Goal: Transaction & Acquisition: Obtain resource

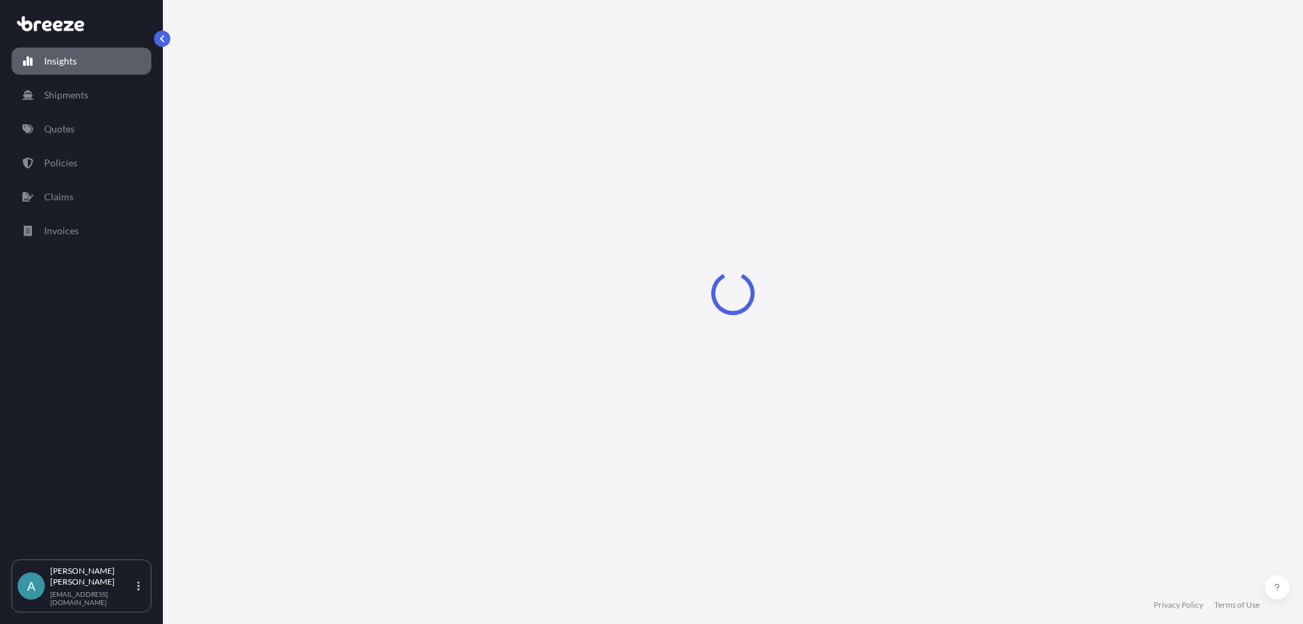
select select "2025"
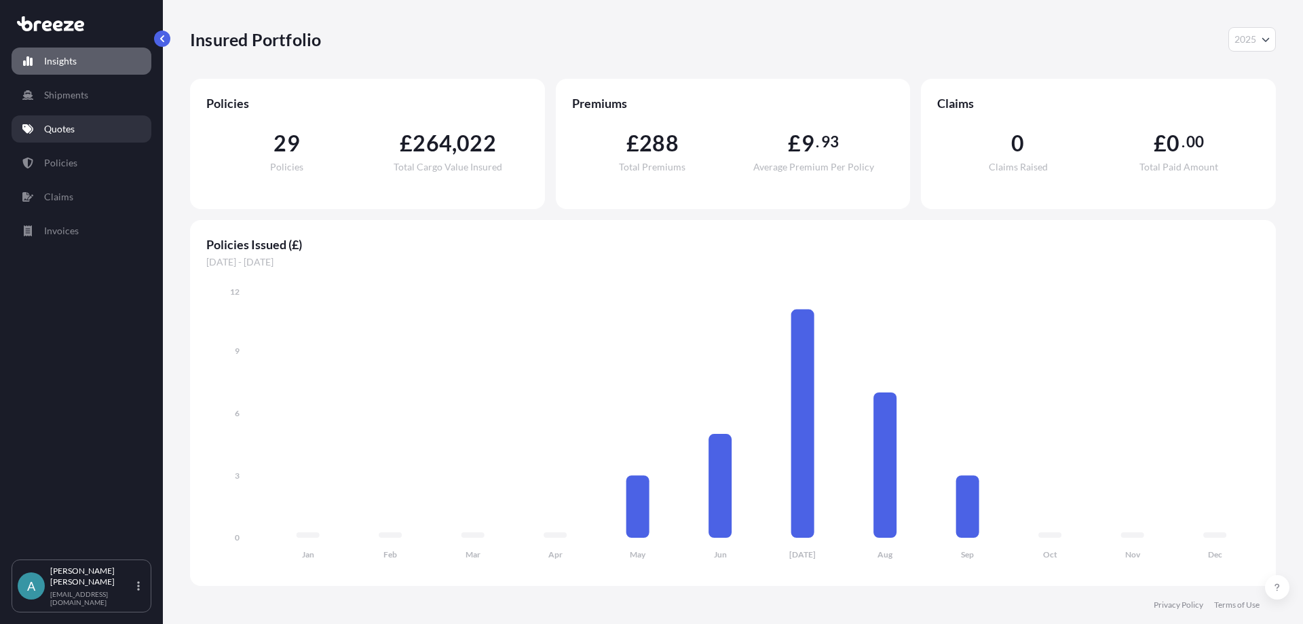
click at [66, 136] on link "Quotes" at bounding box center [82, 128] width 140 height 27
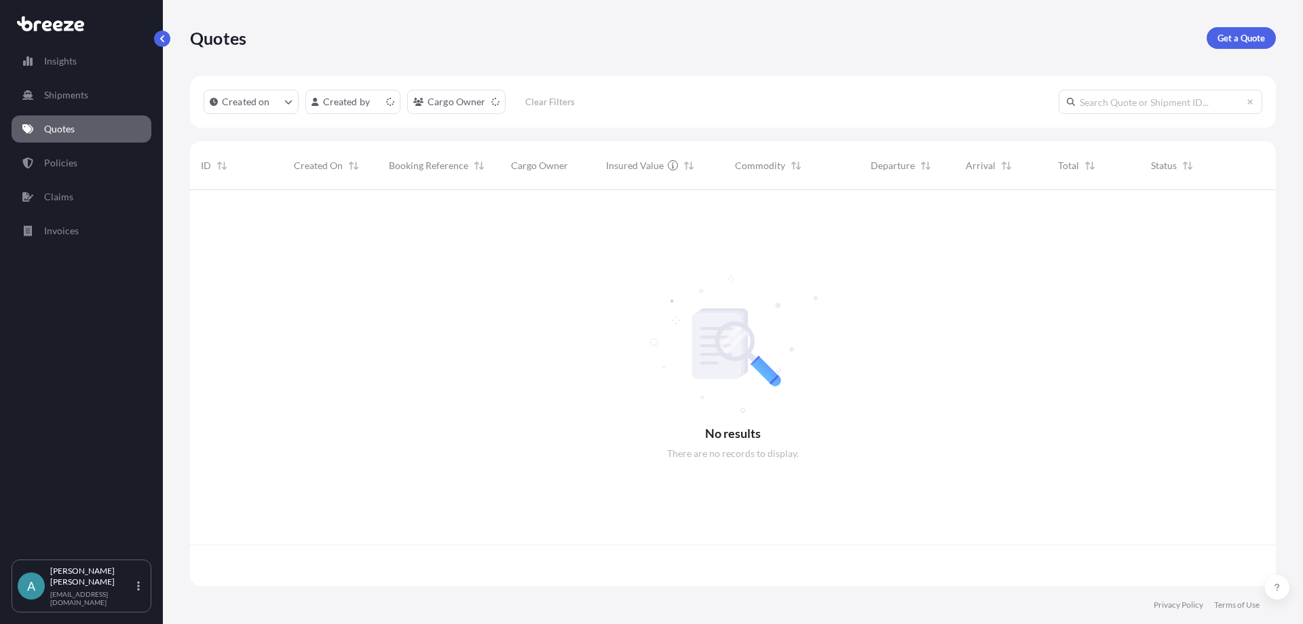
scroll to position [393, 1076]
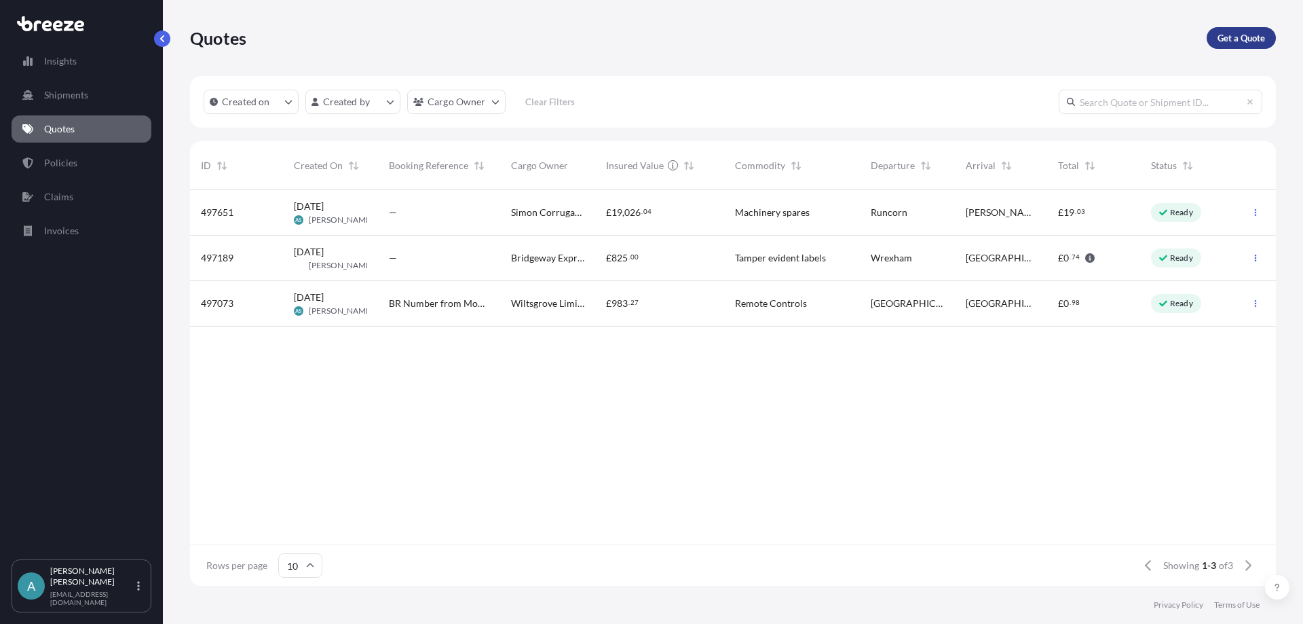
click at [1235, 40] on p "Get a Quote" at bounding box center [1242, 38] width 48 height 14
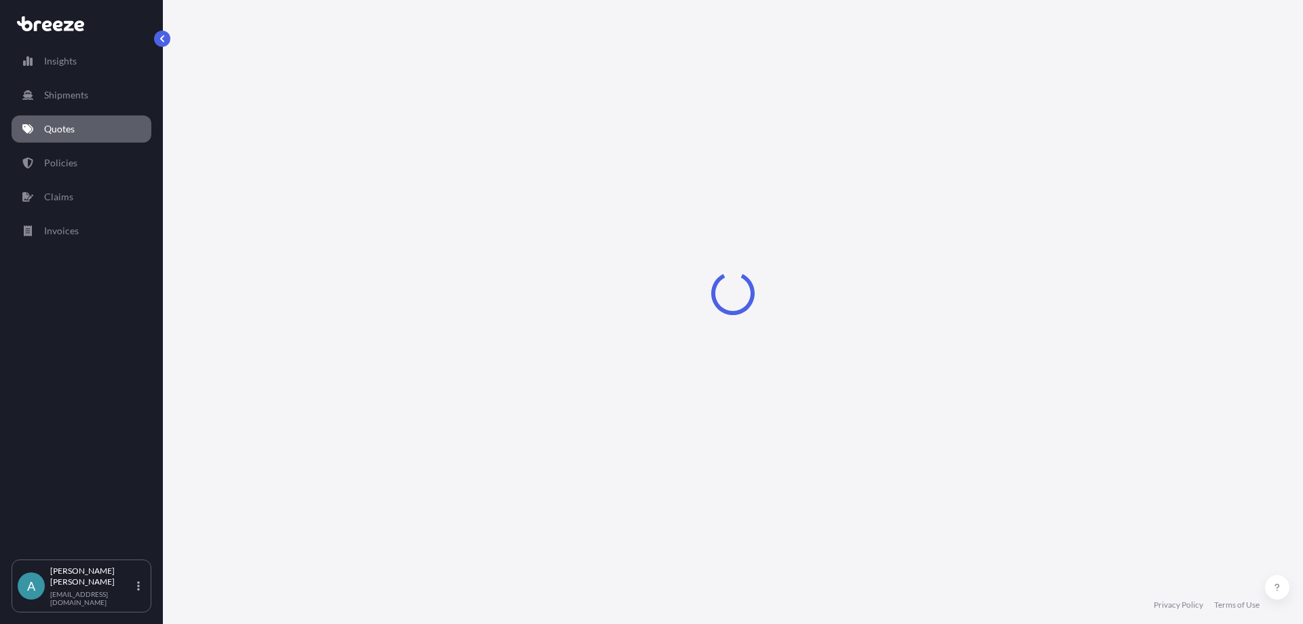
select select "Sea"
select select "1"
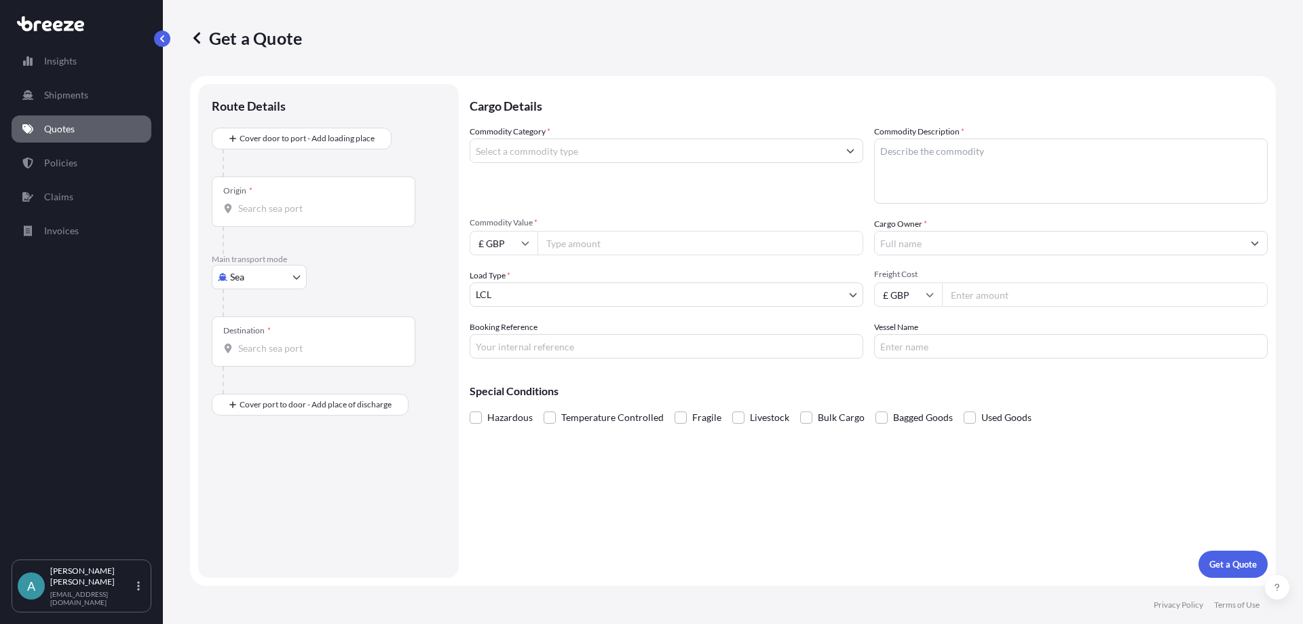
click at [259, 273] on body "Insights Shipments Quotes Policies Claims Invoices A [PERSON_NAME] [EMAIL_ADDRE…" at bounding box center [651, 312] width 1303 height 624
click at [255, 338] on div "Air" at bounding box center [259, 337] width 84 height 24
select select "Air"
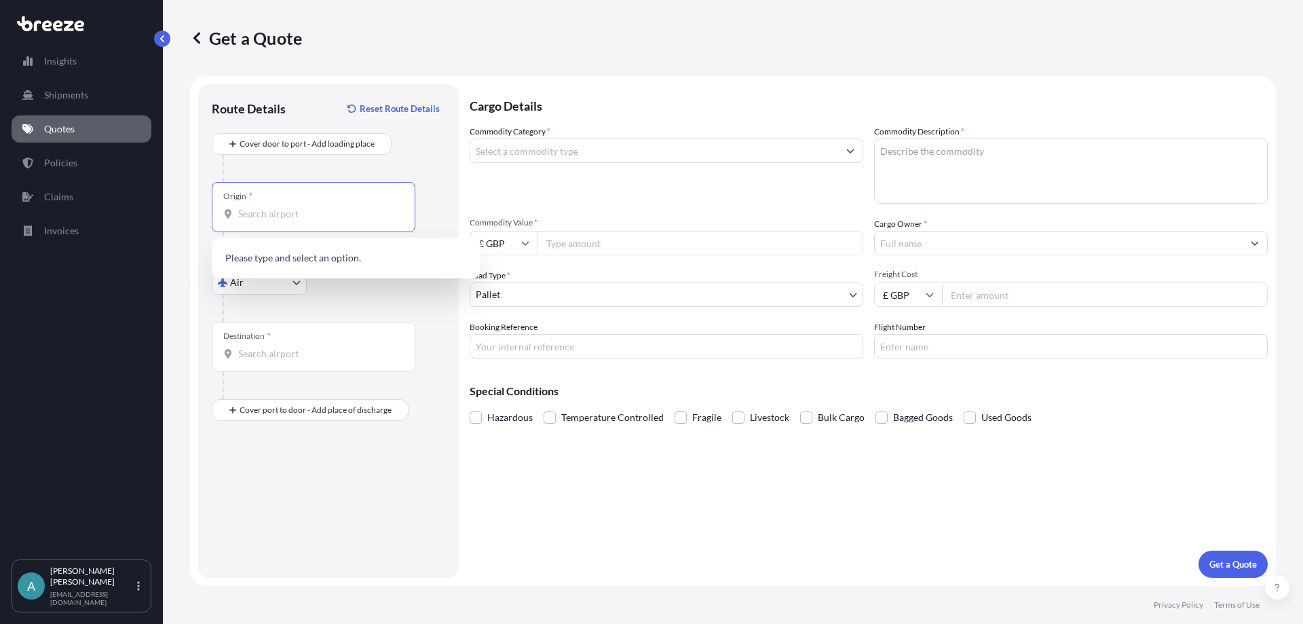
click at [279, 219] on input "Origin *" at bounding box center [318, 214] width 160 height 14
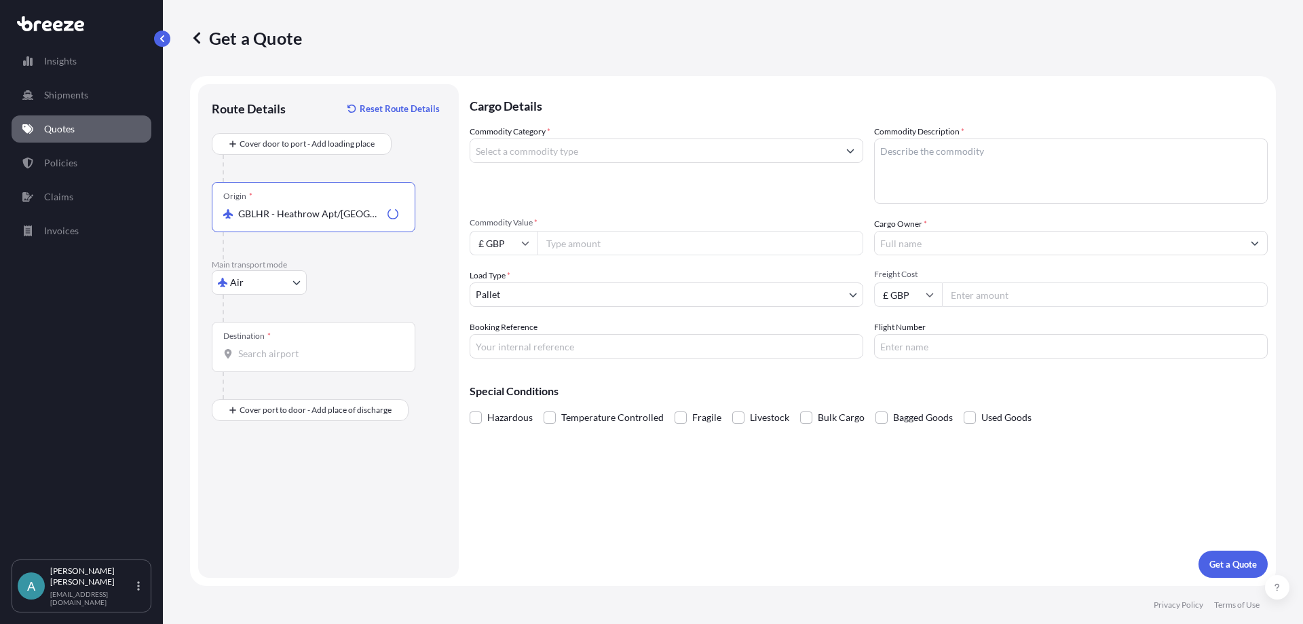
type input "GBLHR - Heathrow Apt/[GEOGRAPHIC_DATA], [GEOGRAPHIC_DATA]"
click at [242, 359] on input "Destination *" at bounding box center [318, 354] width 160 height 14
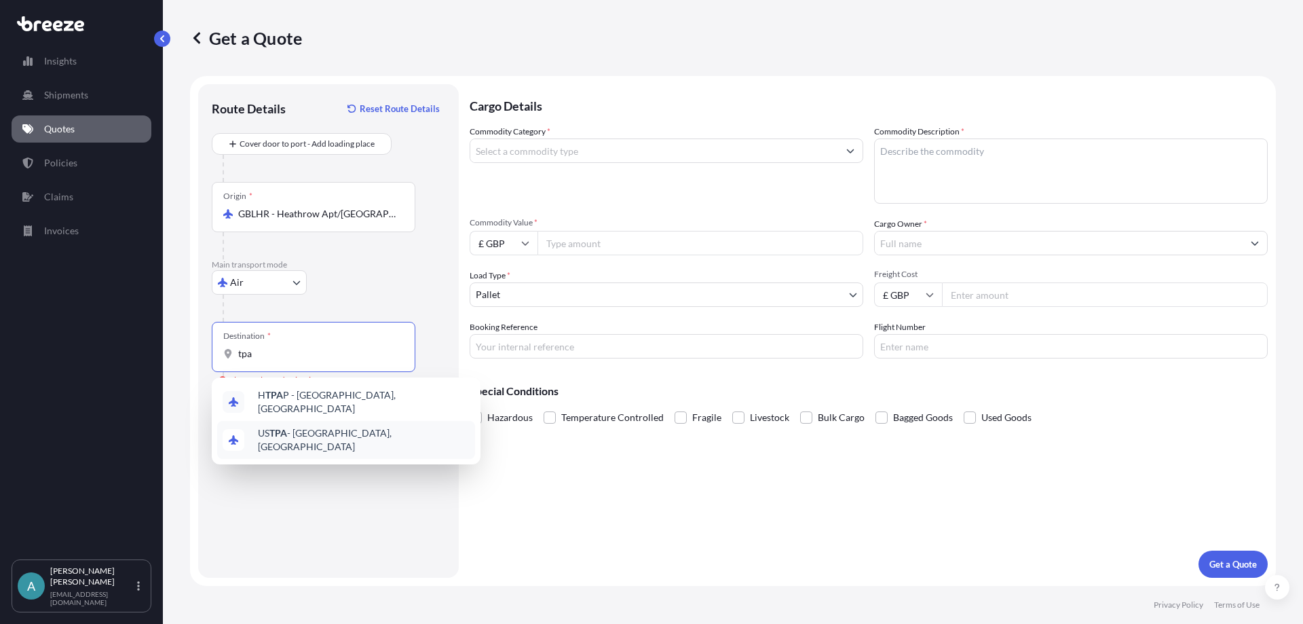
click at [307, 437] on span "US TPA - [GEOGRAPHIC_DATA], [GEOGRAPHIC_DATA]" at bounding box center [364, 439] width 212 height 27
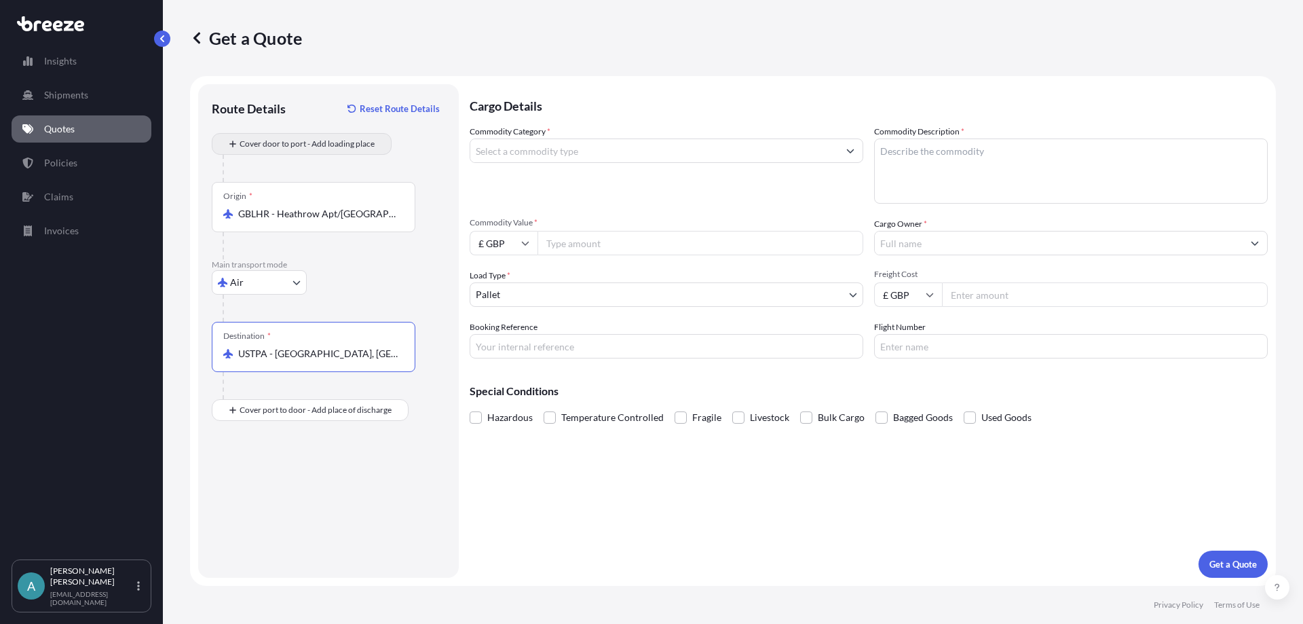
type input "USTPA - [GEOGRAPHIC_DATA], [GEOGRAPHIC_DATA]"
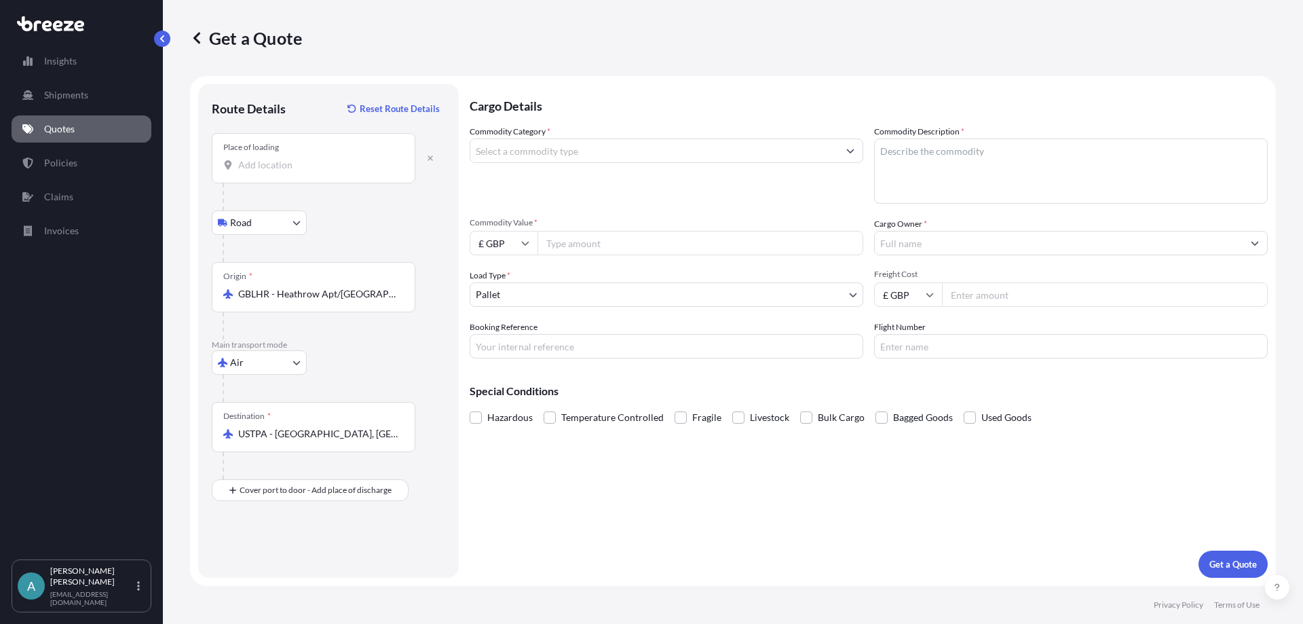
click at [238, 169] on div at bounding box center [313, 165] width 181 height 14
click at [238, 169] on input "Place of loading" at bounding box center [318, 165] width 160 height 14
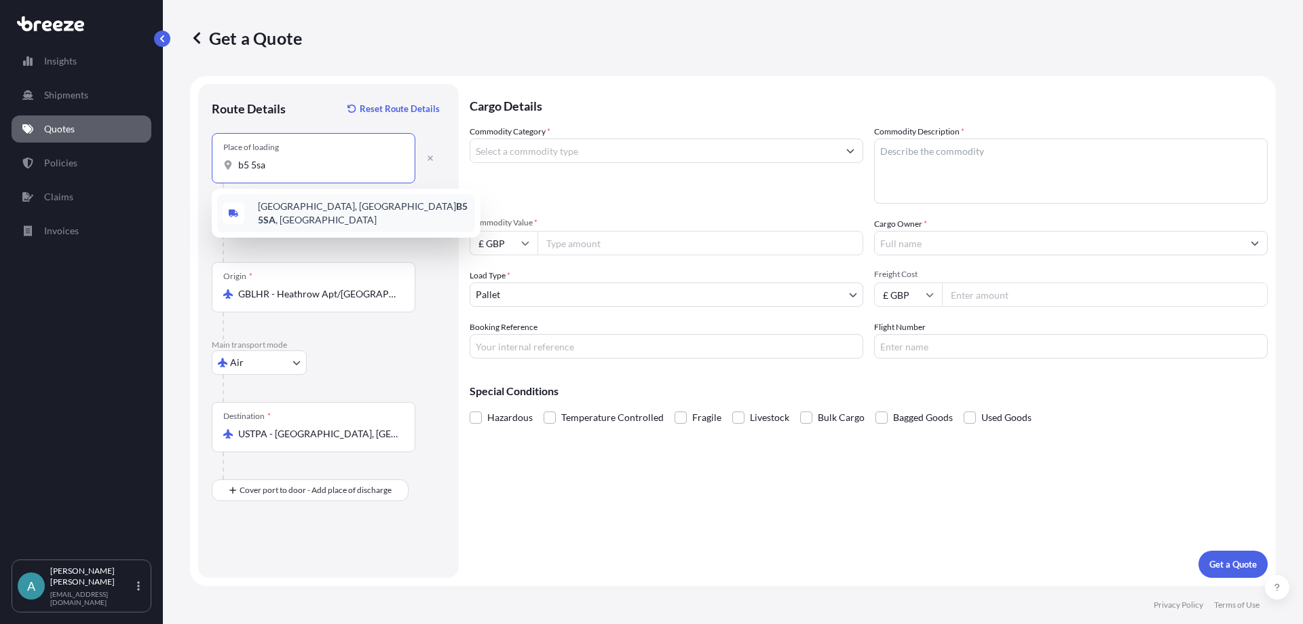
click at [299, 210] on span "[STREET_ADDRESS]" at bounding box center [364, 213] width 212 height 27
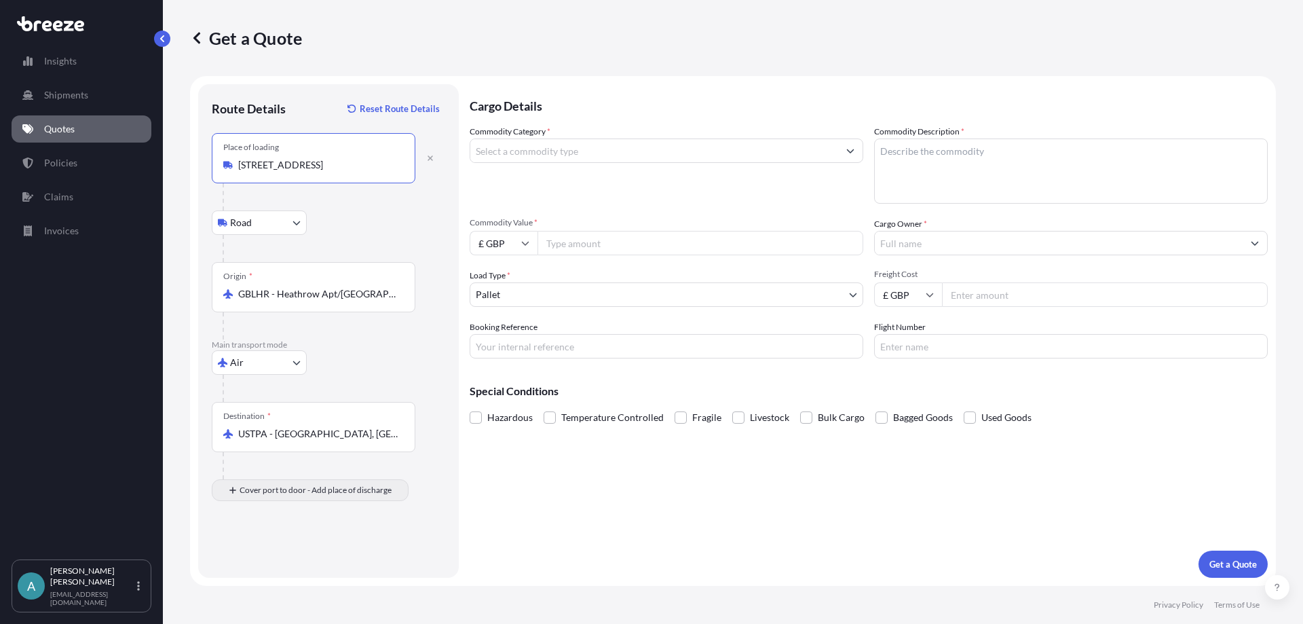
type input "[STREET_ADDRESS]"
click at [253, 573] on div "Place of Discharge" at bounding box center [314, 556] width 204 height 50
click at [253, 570] on input "Place of Discharge" at bounding box center [318, 563] width 160 height 14
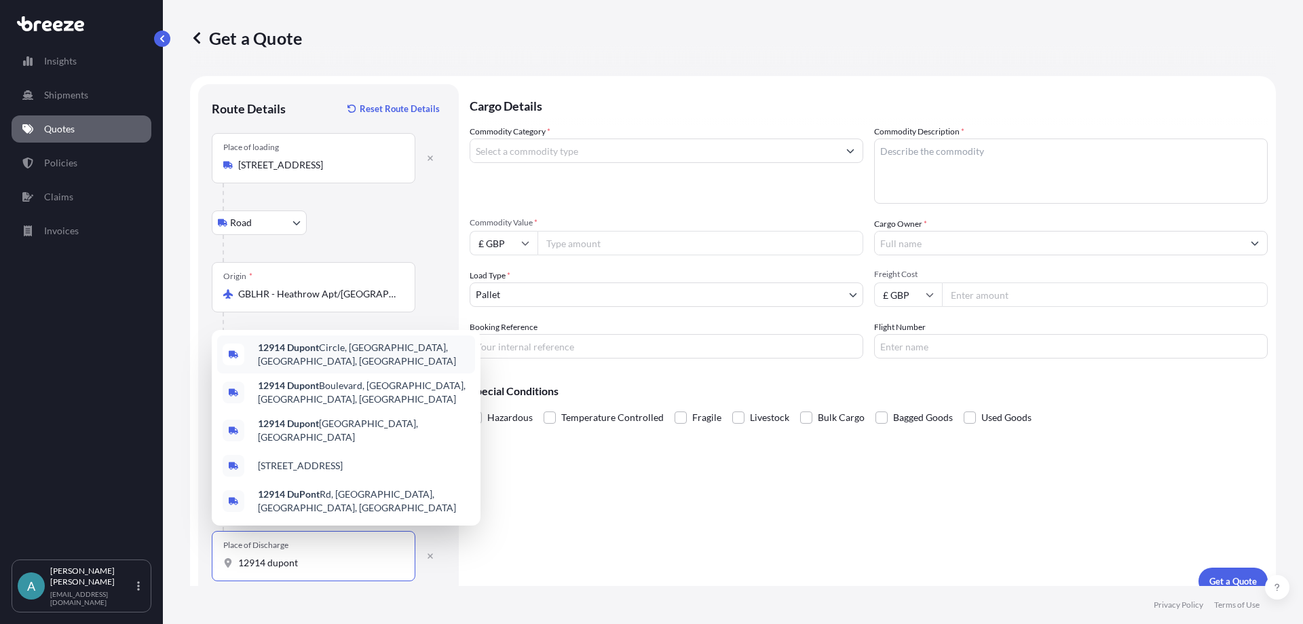
click at [336, 373] on div "[STREET_ADDRESS]" at bounding box center [346, 354] width 258 height 38
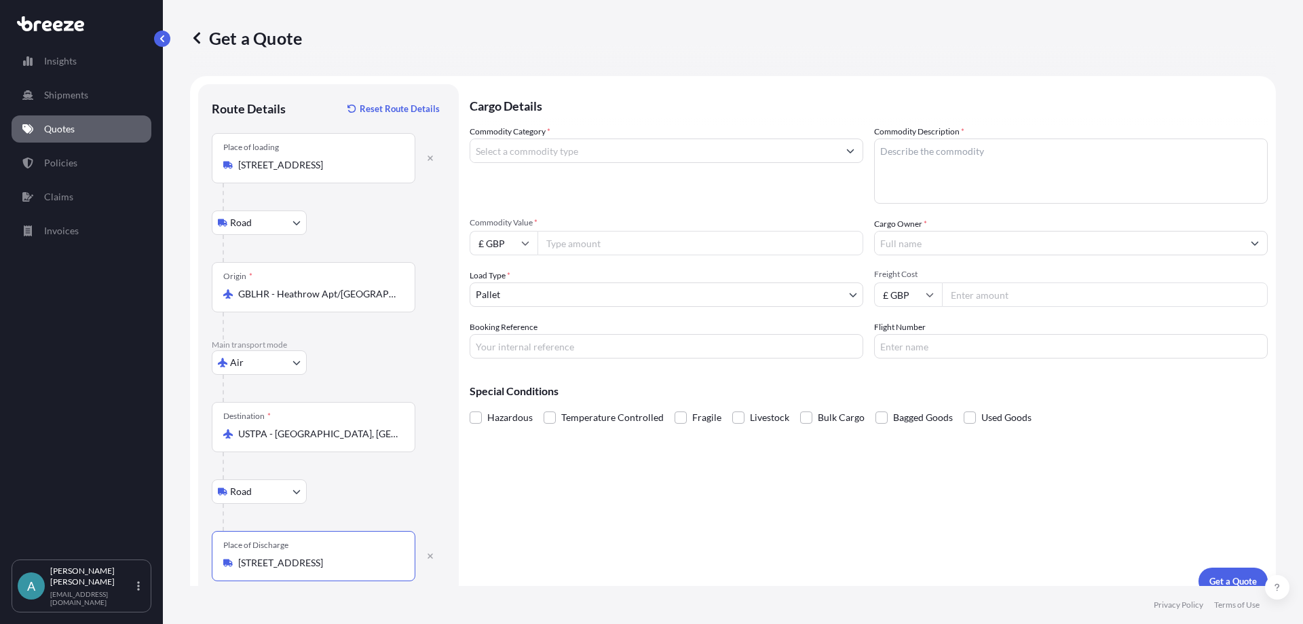
type input "[STREET_ADDRESS]"
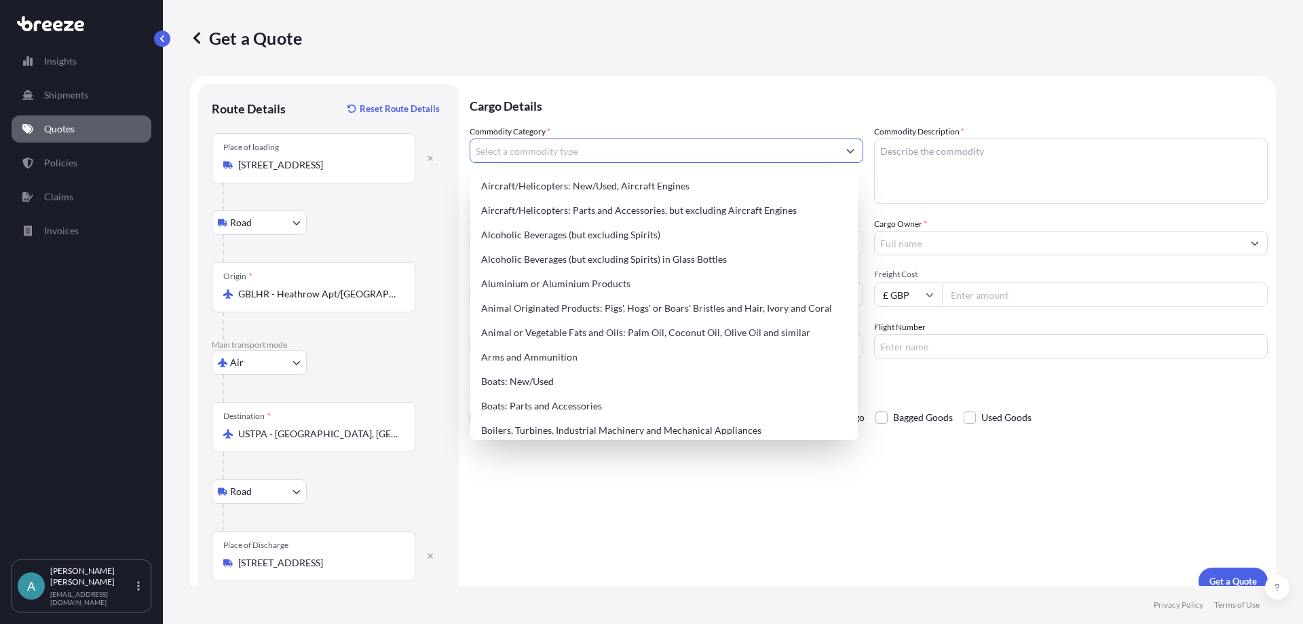
click at [654, 158] on input "Commodity Category *" at bounding box center [654, 150] width 368 height 24
click at [501, 151] on input "Commodity Category *" at bounding box center [654, 150] width 368 height 24
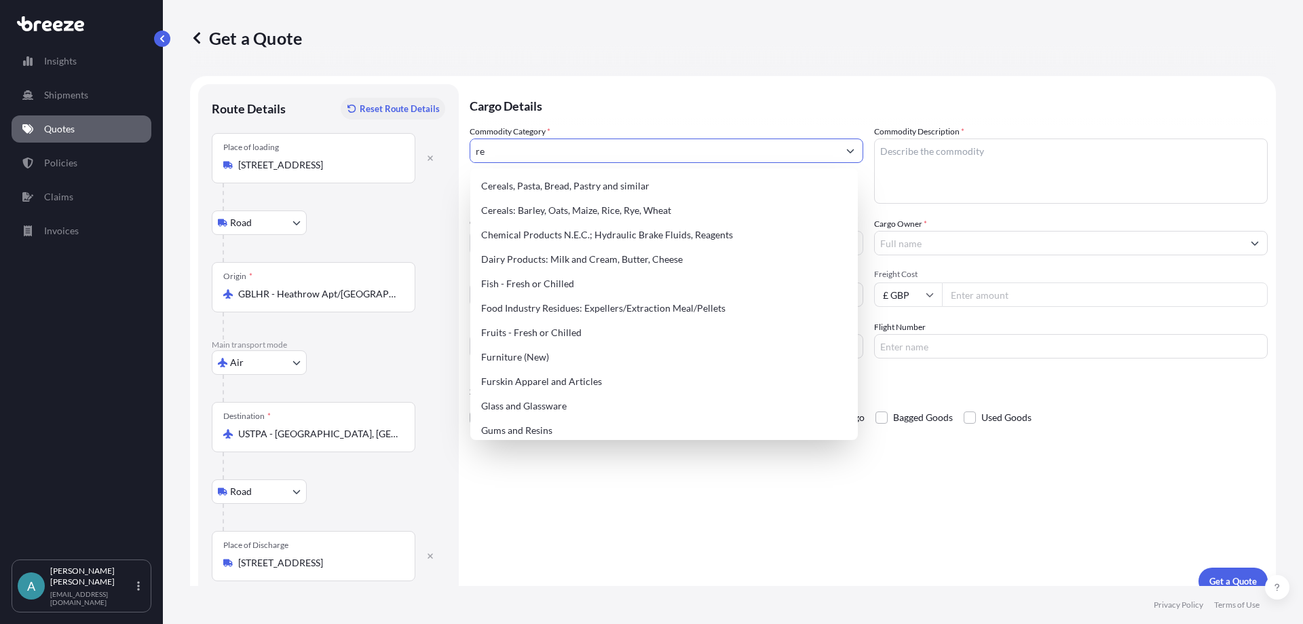
type input "r"
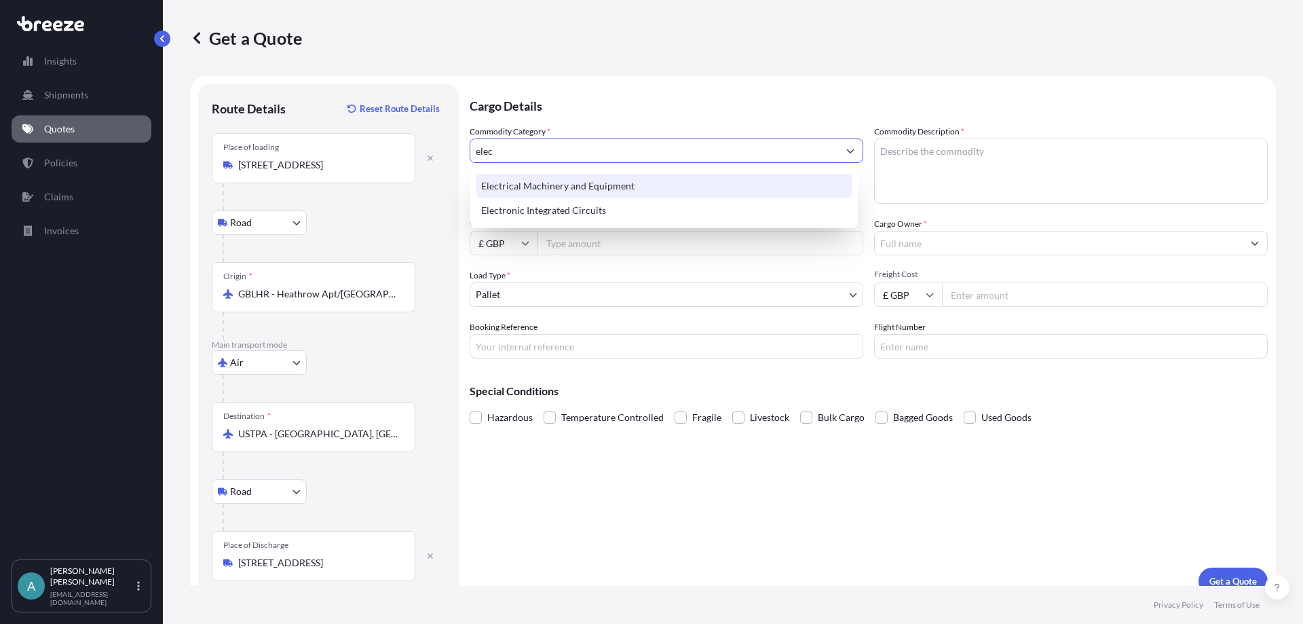
click at [547, 180] on div "Electrical Machinery and Equipment" at bounding box center [664, 186] width 377 height 24
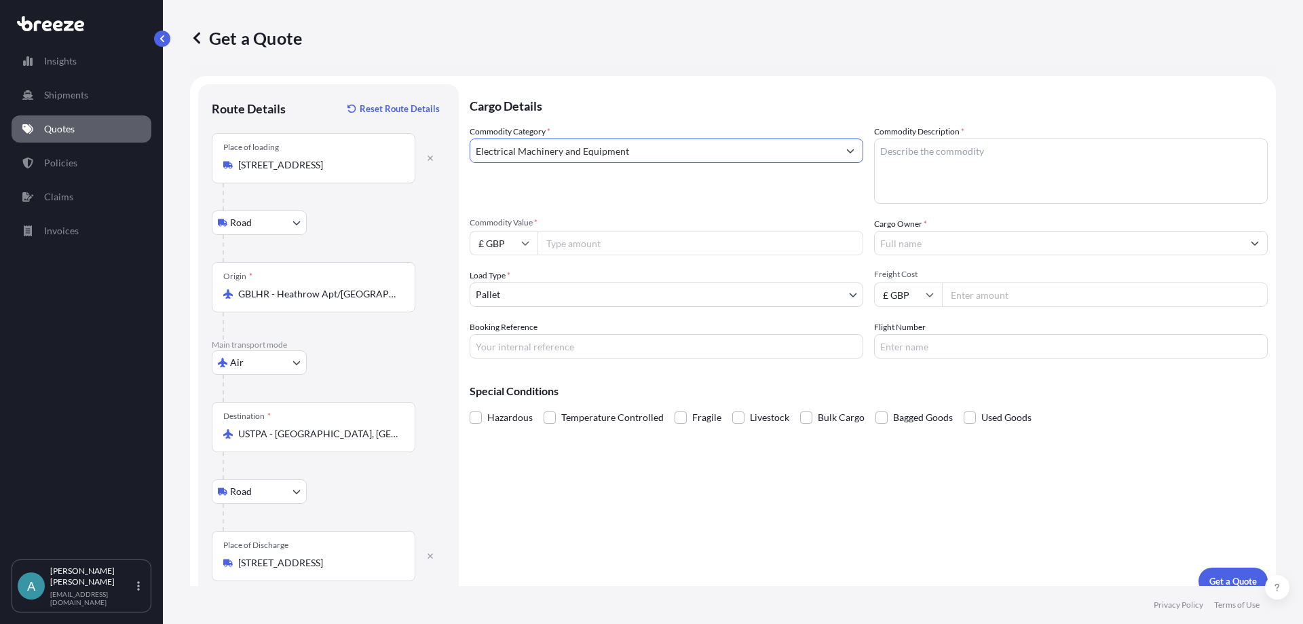
type input "Electrical Machinery and Equipment"
click at [969, 160] on textarea "Commodity Description *" at bounding box center [1071, 170] width 394 height 65
type textarea "Remote Control Handsets"
click at [608, 243] on input "Commodity Value *" at bounding box center [701, 243] width 326 height 24
type input "6750"
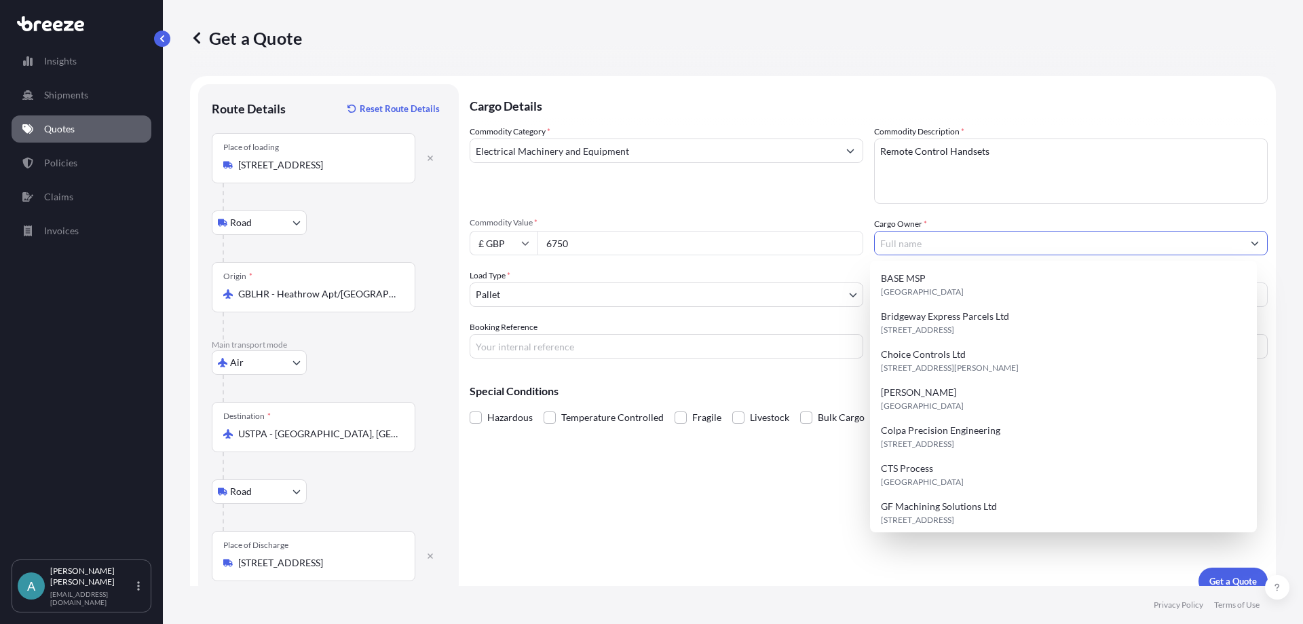
click at [938, 242] on input "Cargo Owner *" at bounding box center [1059, 243] width 368 height 24
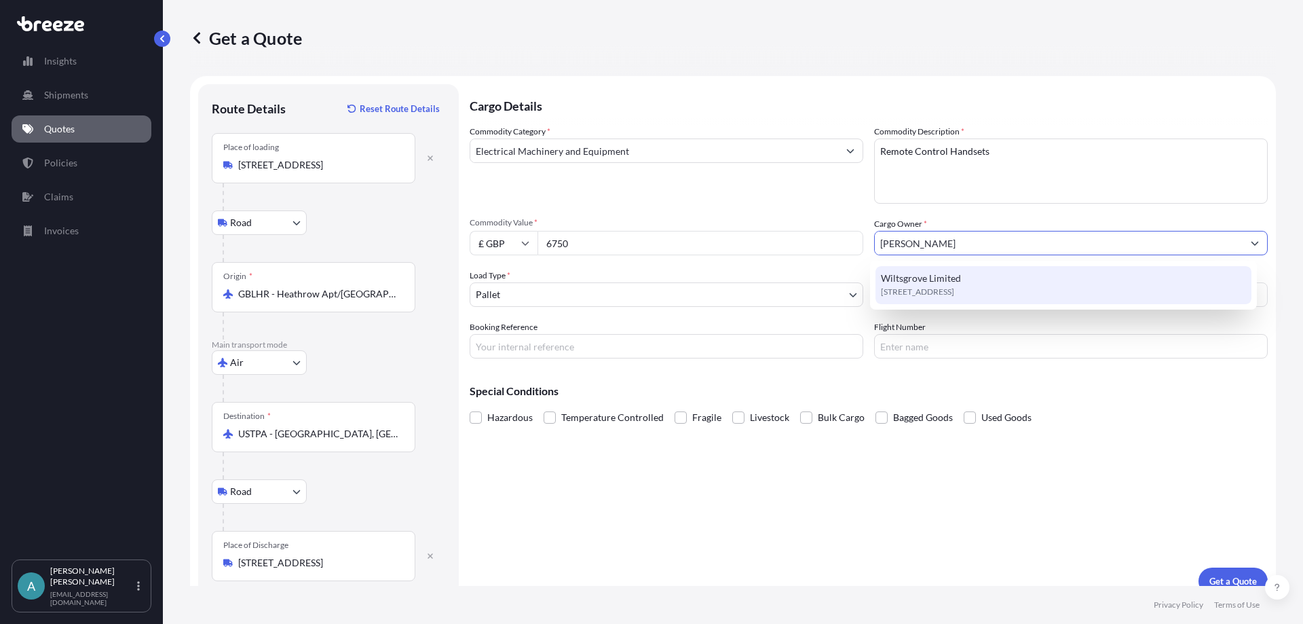
click at [953, 288] on span "[STREET_ADDRESS]" at bounding box center [917, 292] width 73 height 14
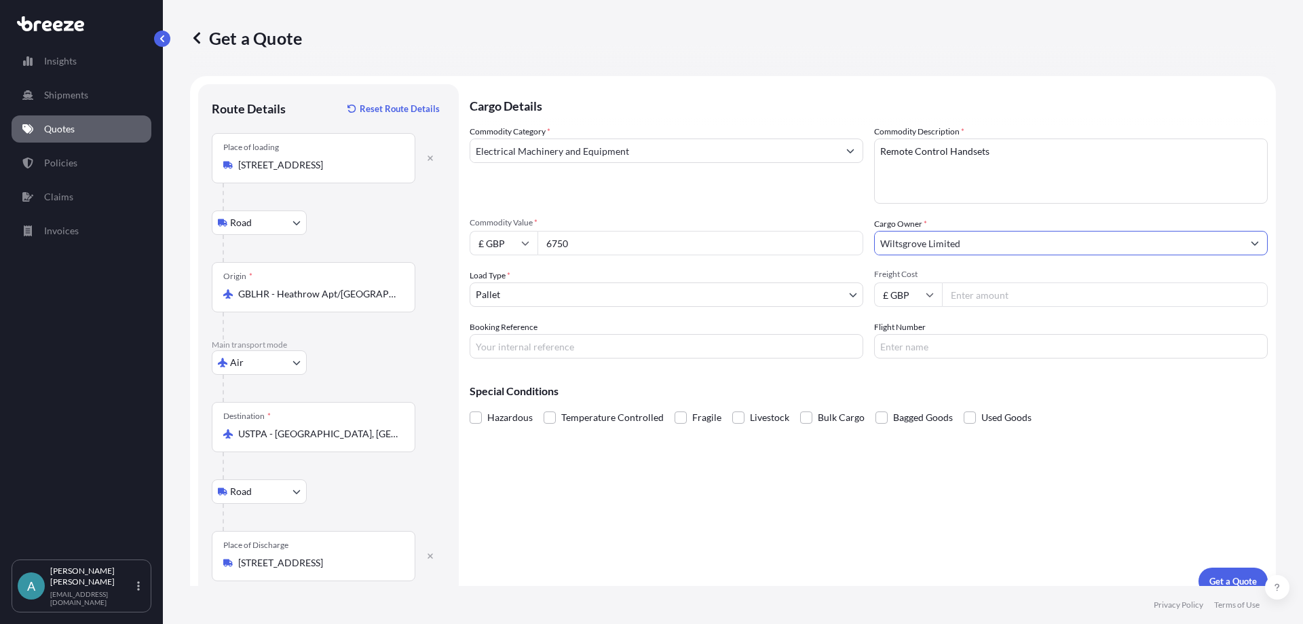
type input "Wiltsgrove Limited"
click at [758, 305] on body "Insights Shipments Quotes Policies Claims Invoices A [PERSON_NAME] [EMAIL_ADDRE…" at bounding box center [651, 312] width 1303 height 624
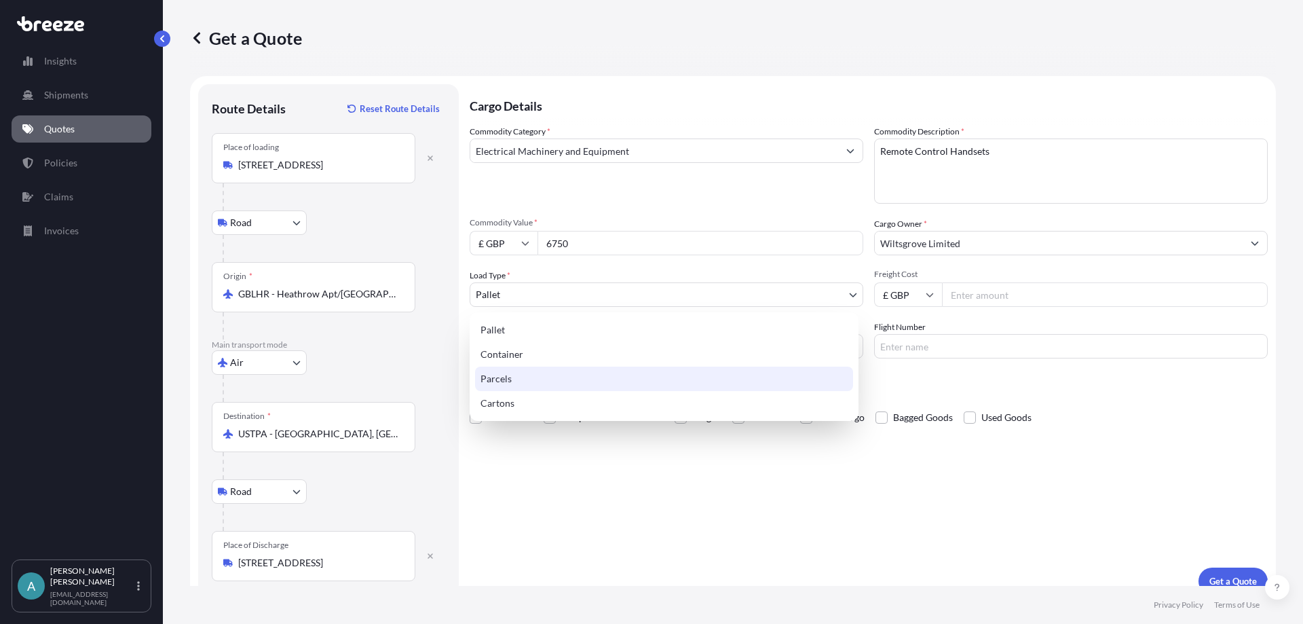
click at [508, 371] on div "Parcels" at bounding box center [664, 379] width 378 height 24
select select "3"
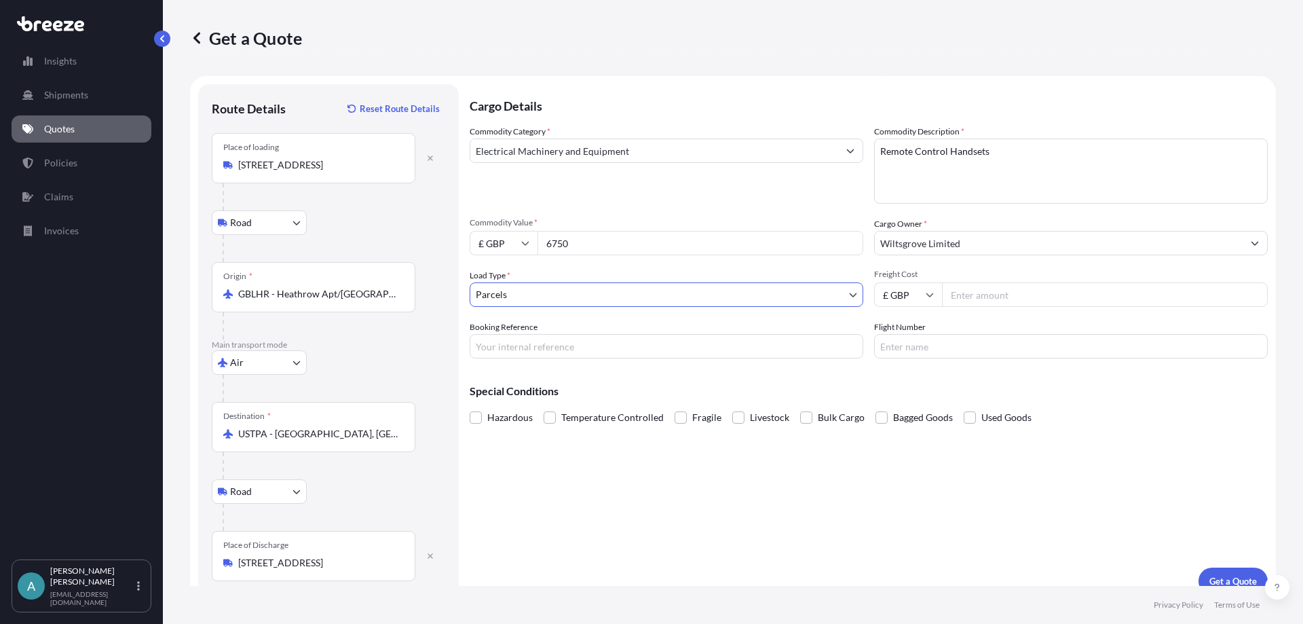
click at [971, 293] on input "Freight Cost" at bounding box center [1105, 294] width 326 height 24
type input "155.98"
click at [519, 345] on input "Booking Reference" at bounding box center [667, 346] width 394 height 24
click at [508, 346] on input "Booking Reference" at bounding box center [667, 346] width 394 height 24
paste input "BRI250000588"
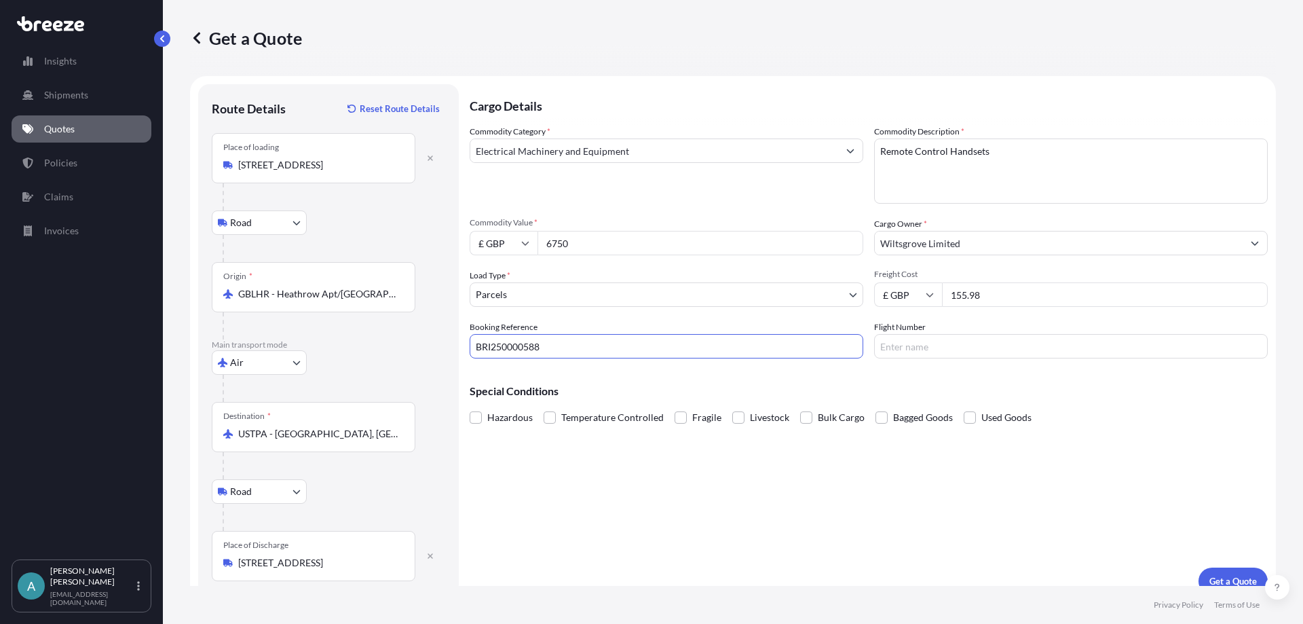
type input "BRI250000588"
click at [956, 347] on input "Flight Number" at bounding box center [1071, 346] width 394 height 24
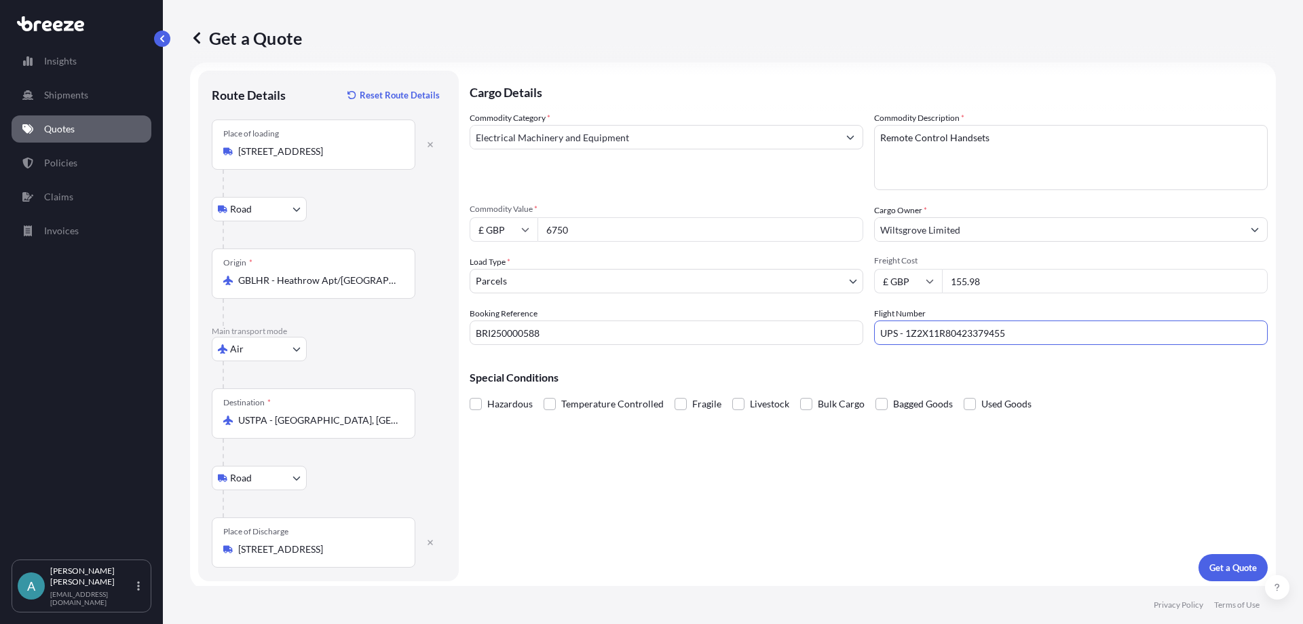
scroll to position [17, 0]
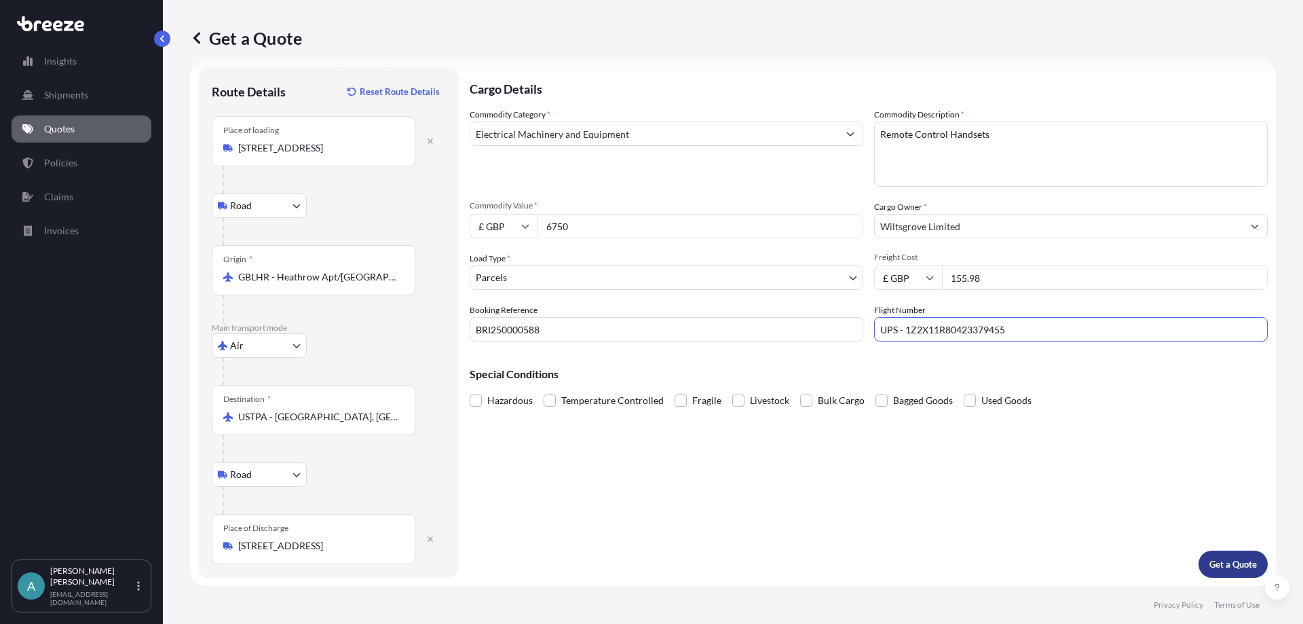
type input "UPS - 1Z2X11R80423379455"
click at [1199, 567] on button "Get a Quote" at bounding box center [1233, 564] width 69 height 27
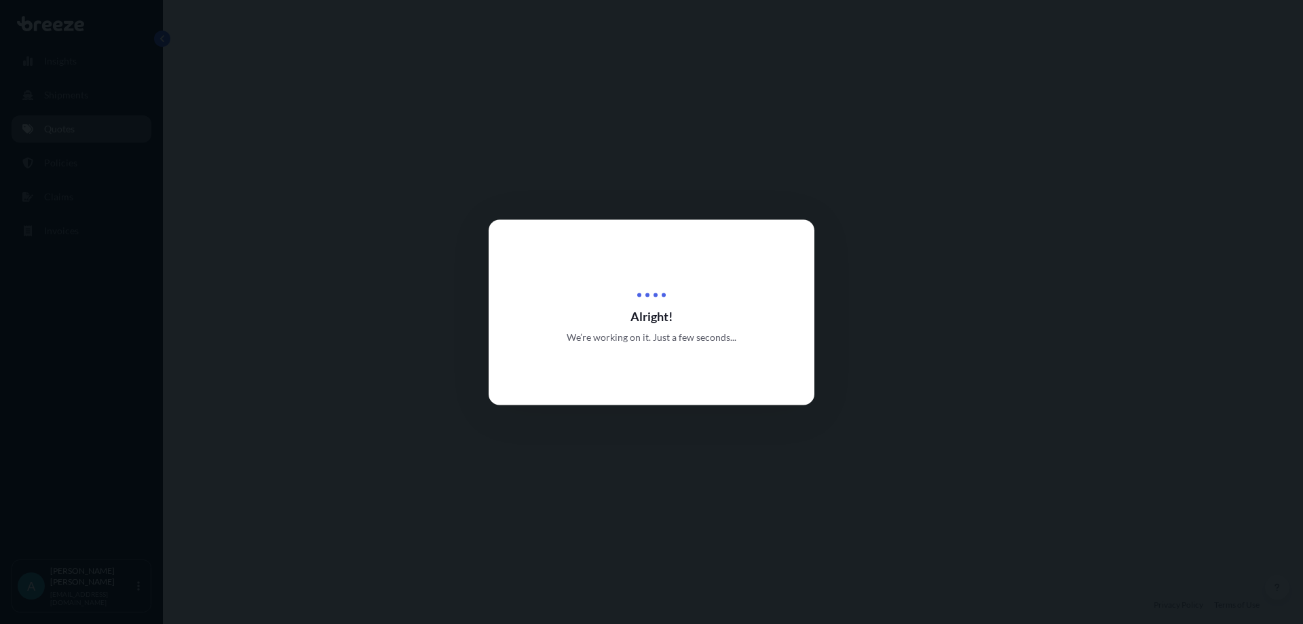
select select "Road"
select select "Air"
select select "Road"
select select "3"
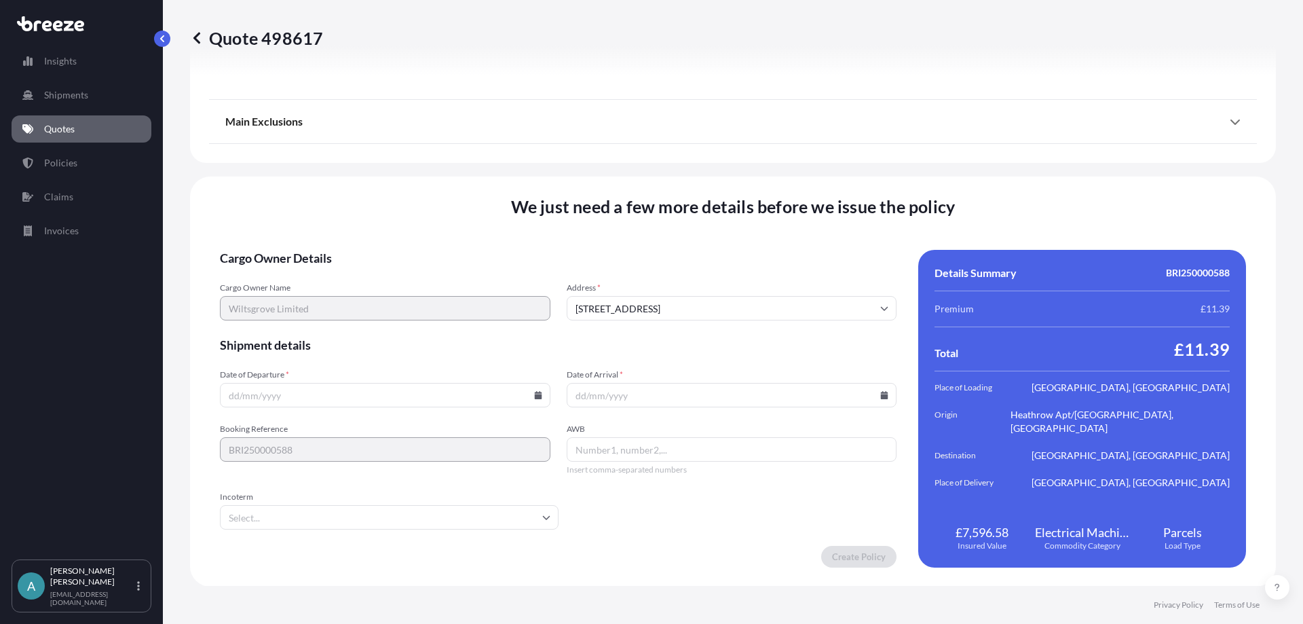
scroll to position [1800, 0]
click at [508, 398] on input "Date of Departure *" at bounding box center [385, 394] width 331 height 24
click at [534, 390] on input "Date of Departure *" at bounding box center [385, 394] width 331 height 24
click at [537, 392] on icon at bounding box center [537, 394] width 7 height 8
click at [354, 244] on button "10" at bounding box center [352, 248] width 22 height 22
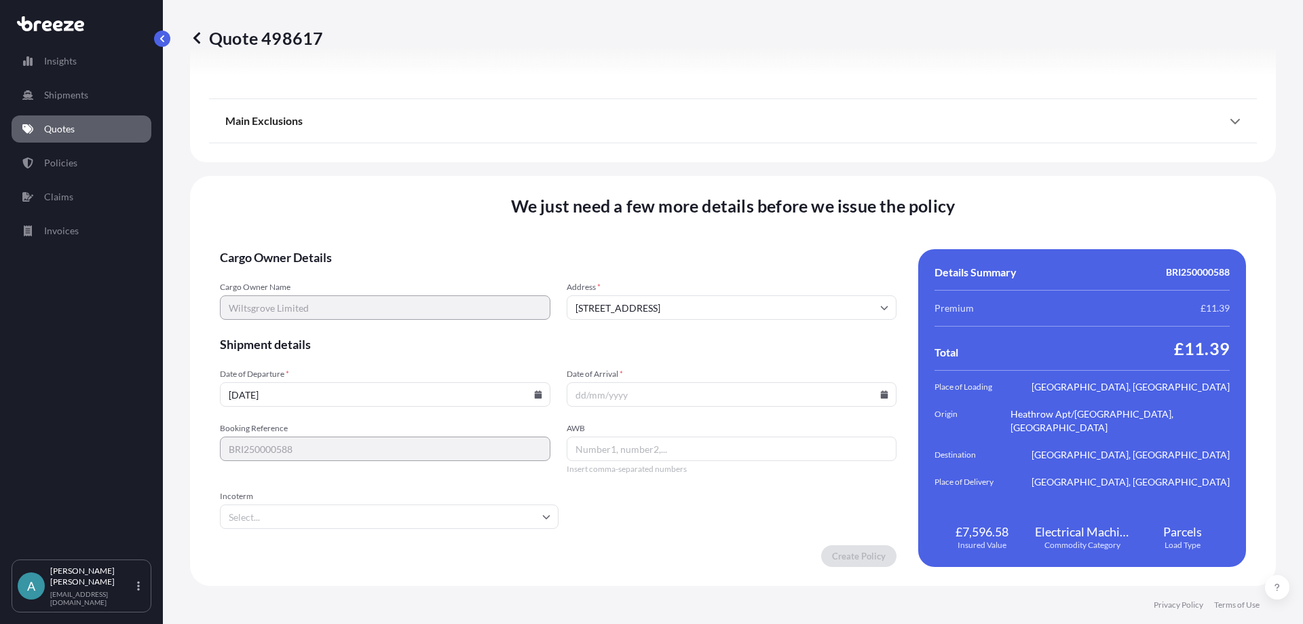
type input "[DATE]"
click at [881, 392] on icon at bounding box center [884, 394] width 7 height 8
click at [818, 168] on icon at bounding box center [819, 166] width 5 height 8
click at [639, 274] on button "10" at bounding box center [632, 274] width 22 height 22
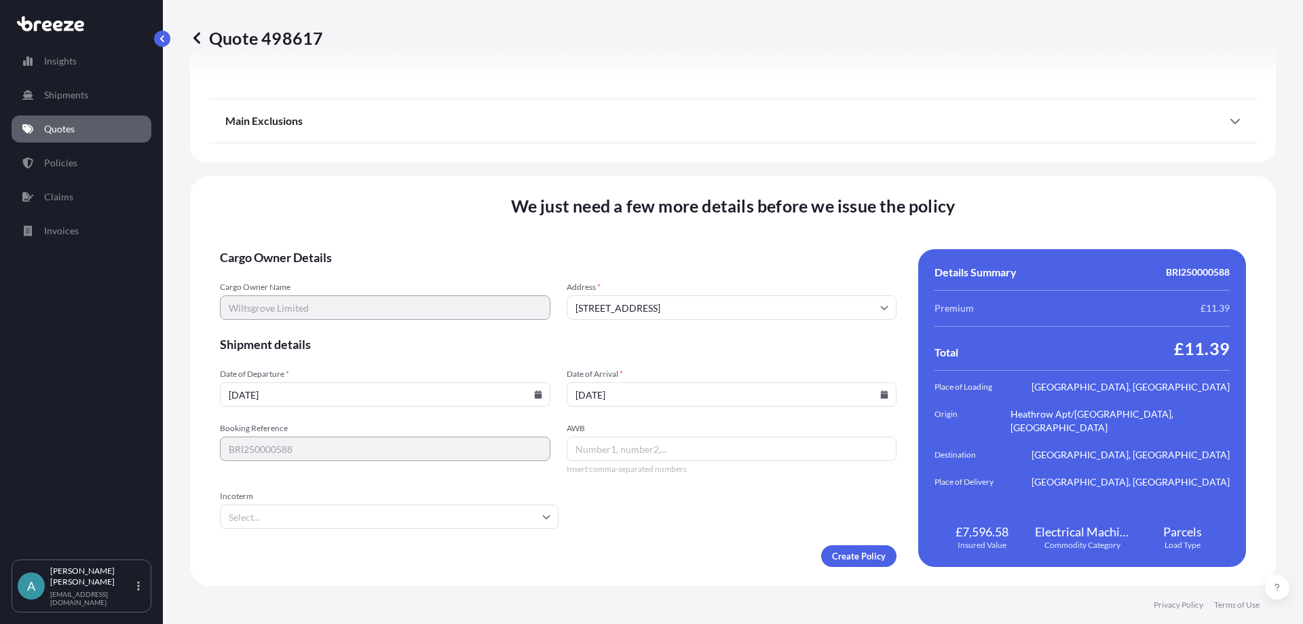
type input "[DATE]"
click at [623, 464] on span "Insert comma-separated numbers" at bounding box center [732, 469] width 331 height 11
click at [623, 453] on input "AWB" at bounding box center [732, 449] width 331 height 24
click at [599, 453] on input "AWB" at bounding box center [732, 449] width 331 height 24
type input "1Z2X11R80423379455"
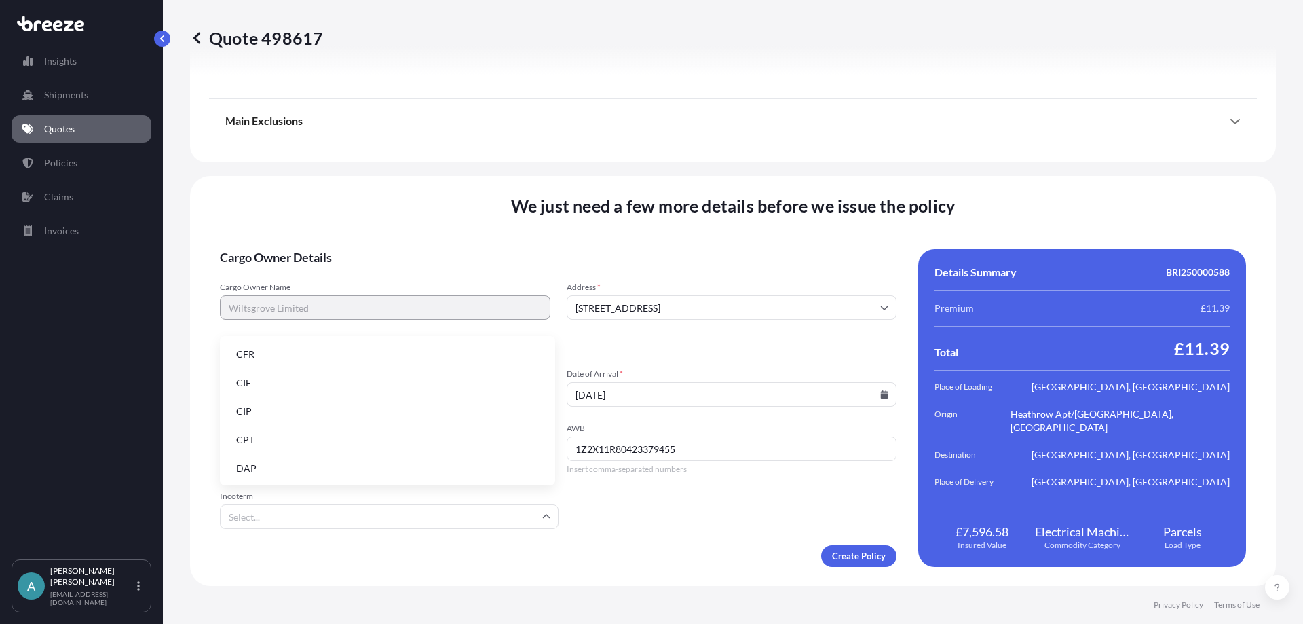
click at [278, 517] on input "Incoterm" at bounding box center [389, 516] width 339 height 24
click at [275, 460] on li "DAP" at bounding box center [387, 469] width 325 height 26
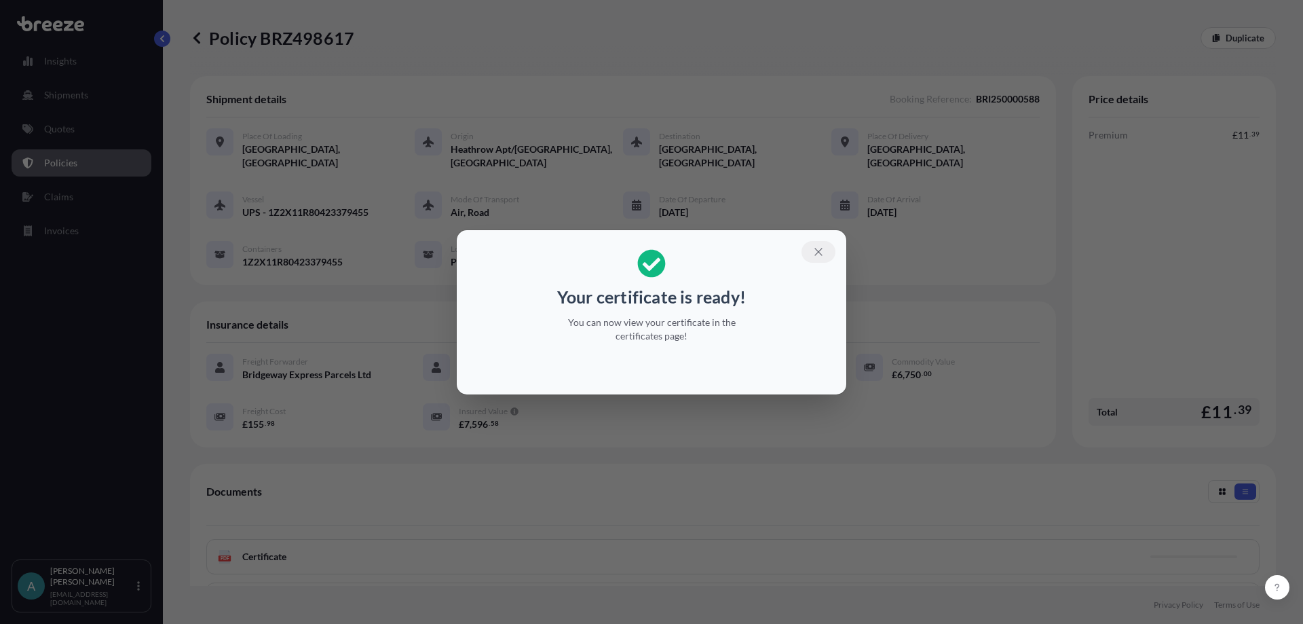
click at [817, 253] on icon "button" at bounding box center [819, 252] width 12 height 12
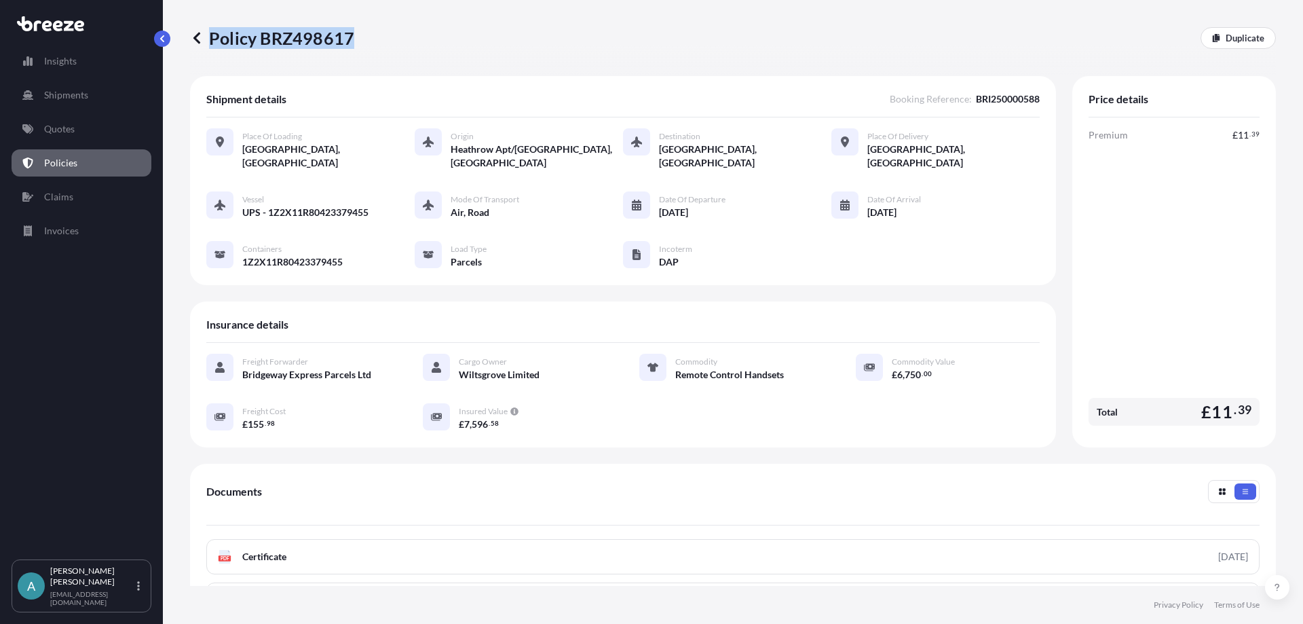
drag, startPoint x: 355, startPoint y: 34, endPoint x: 350, endPoint y: 43, distance: 10.6
click at [350, 43] on div "Policy BRZ498617 Duplicate" at bounding box center [733, 38] width 1086 height 22
copy p "Policy BRZ498617"
